Goal: Task Accomplishment & Management: Complete application form

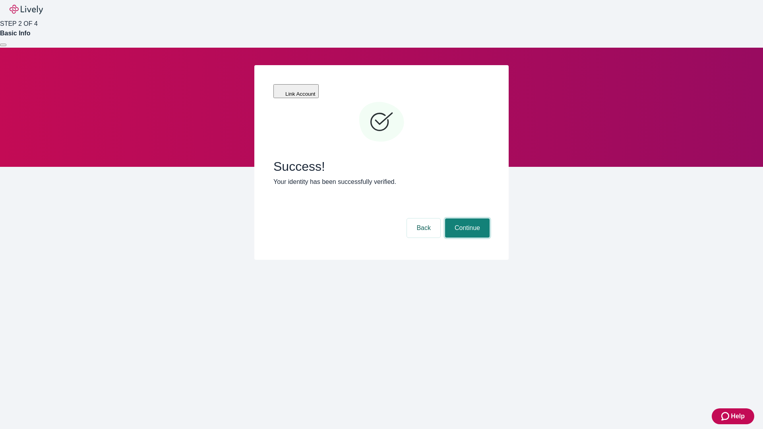
click at [466, 218] on button "Continue" at bounding box center [467, 227] width 44 height 19
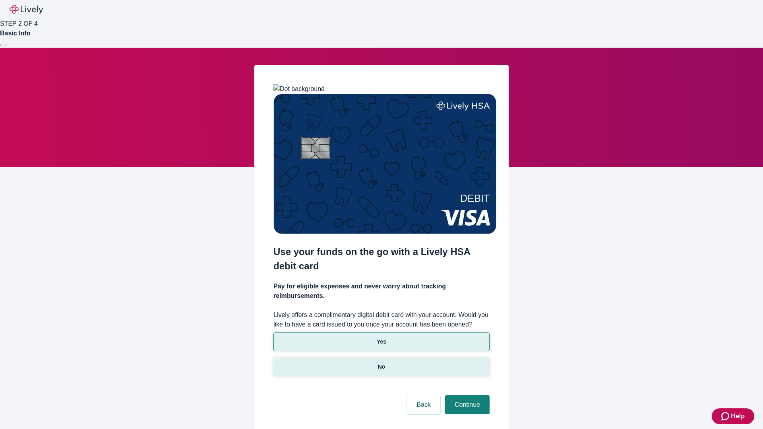
click at [381, 363] on p "No" at bounding box center [382, 367] width 8 height 8
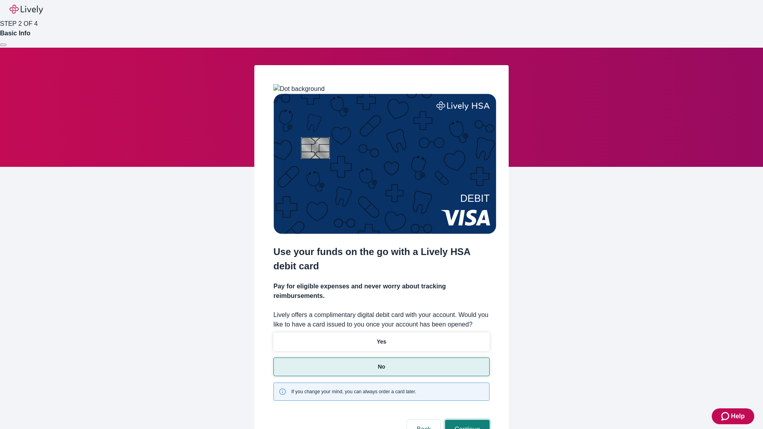
click at [466, 420] on button "Continue" at bounding box center [467, 429] width 44 height 19
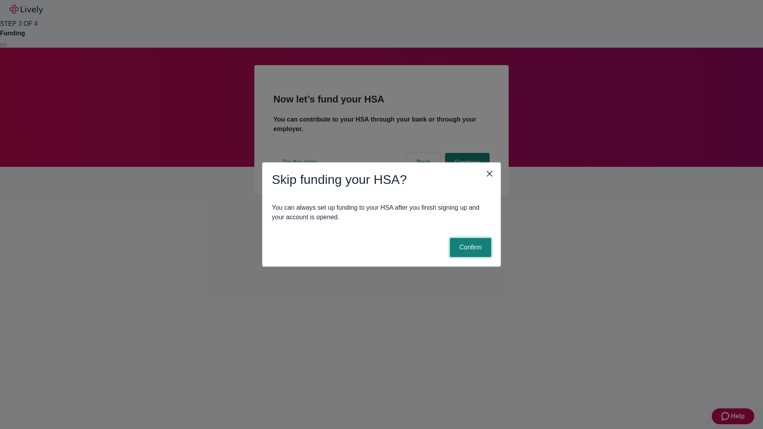
click at [469, 247] on button "Confirm" at bounding box center [470, 247] width 41 height 19
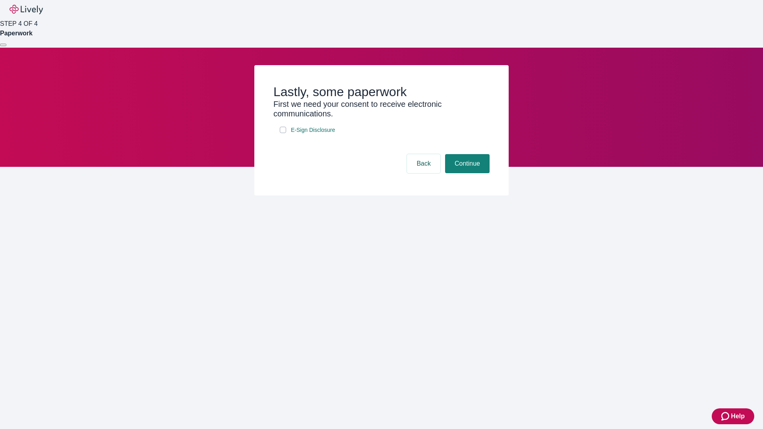
click at [283, 133] on input "E-Sign Disclosure" at bounding box center [283, 130] width 6 height 6
checkbox input "true"
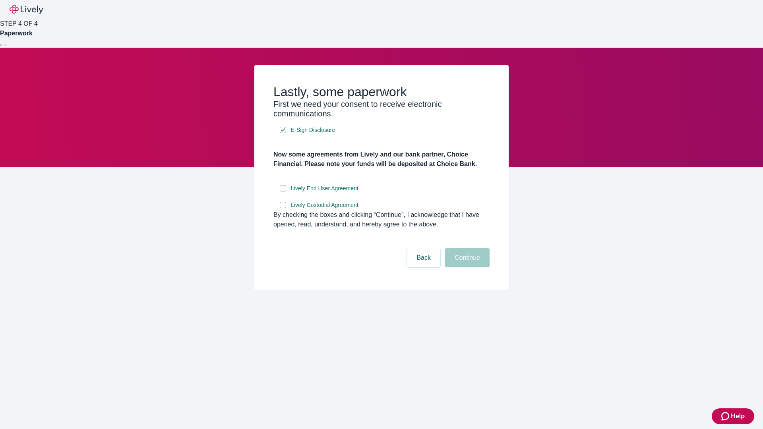
click at [283, 191] on input "Lively End User Agreement" at bounding box center [283, 188] width 6 height 6
checkbox input "true"
click at [283, 208] on input "Lively Custodial Agreement" at bounding box center [283, 205] width 6 height 6
checkbox input "true"
click at [466, 267] on button "Continue" at bounding box center [467, 257] width 44 height 19
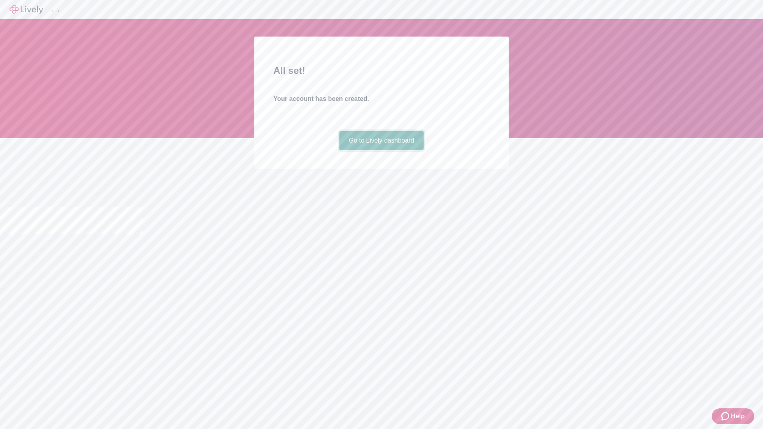
click at [381, 150] on link "Go to Lively dashboard" at bounding box center [381, 140] width 85 height 19
